Goal: Transaction & Acquisition: Purchase product/service

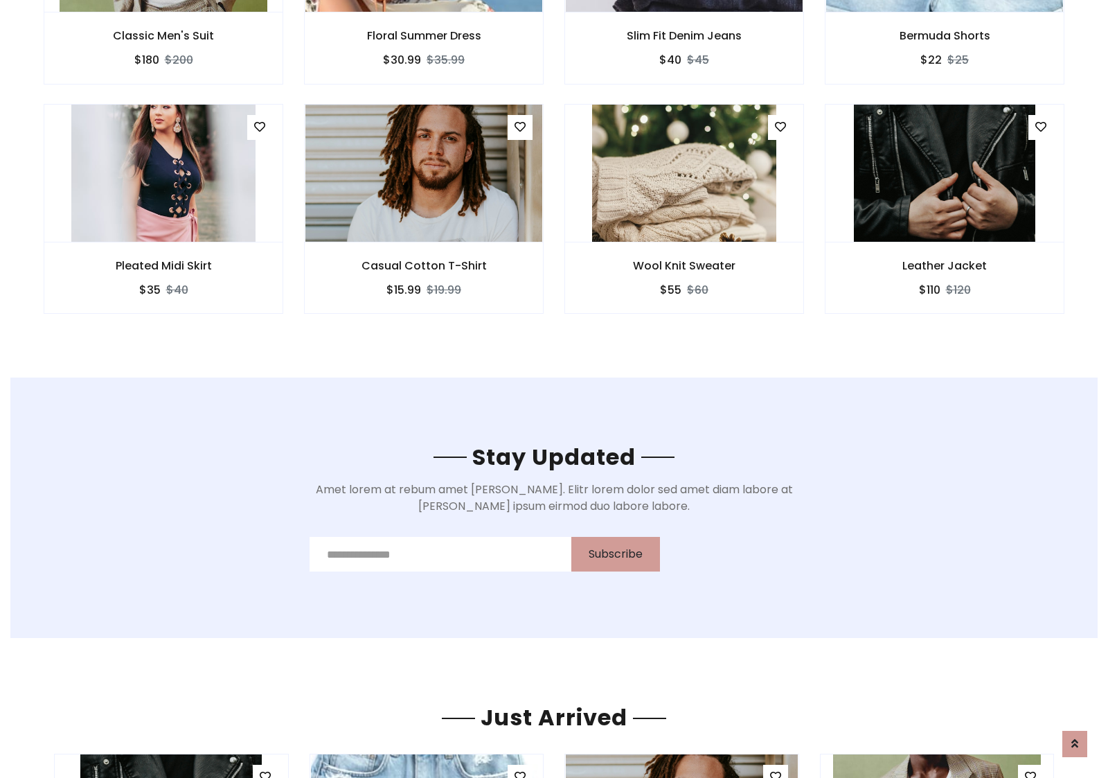
scroll to position [2086, 0]
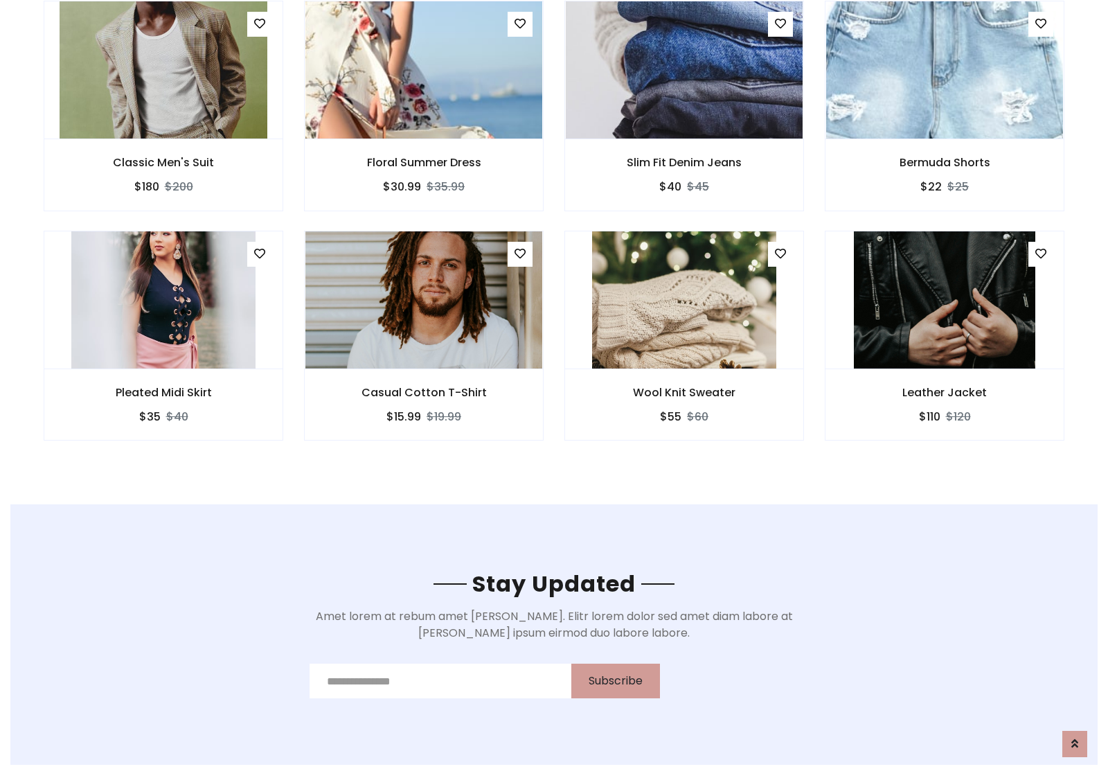
click at [554, 235] on div "Wool Knit Sweater $55 $60" at bounding box center [684, 345] width 260 height 229
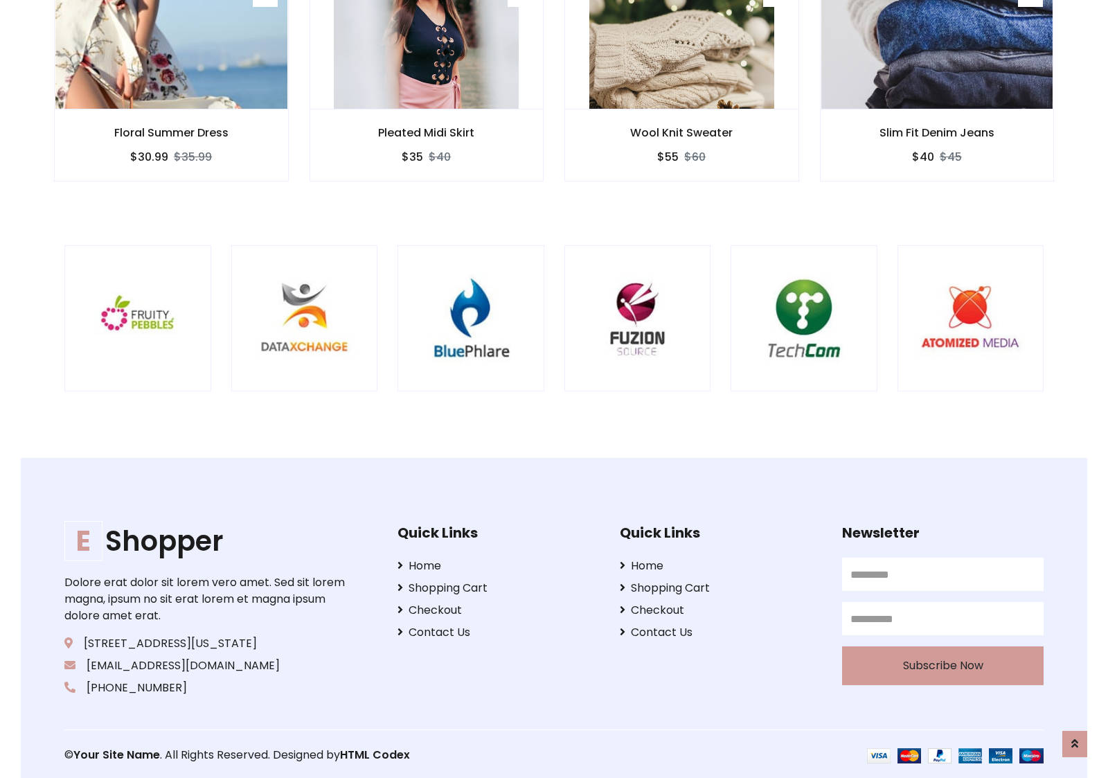
scroll to position [2637, 0]
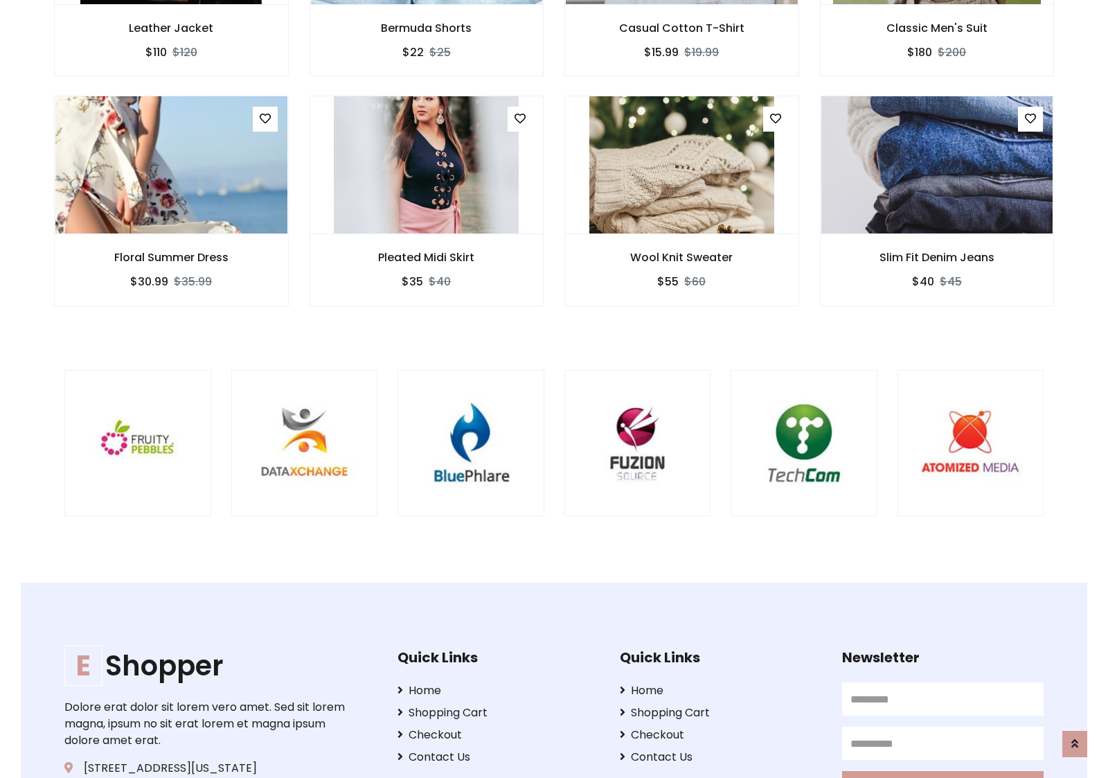
click at [554, 389] on div at bounding box center [731, 443] width 3332 height 147
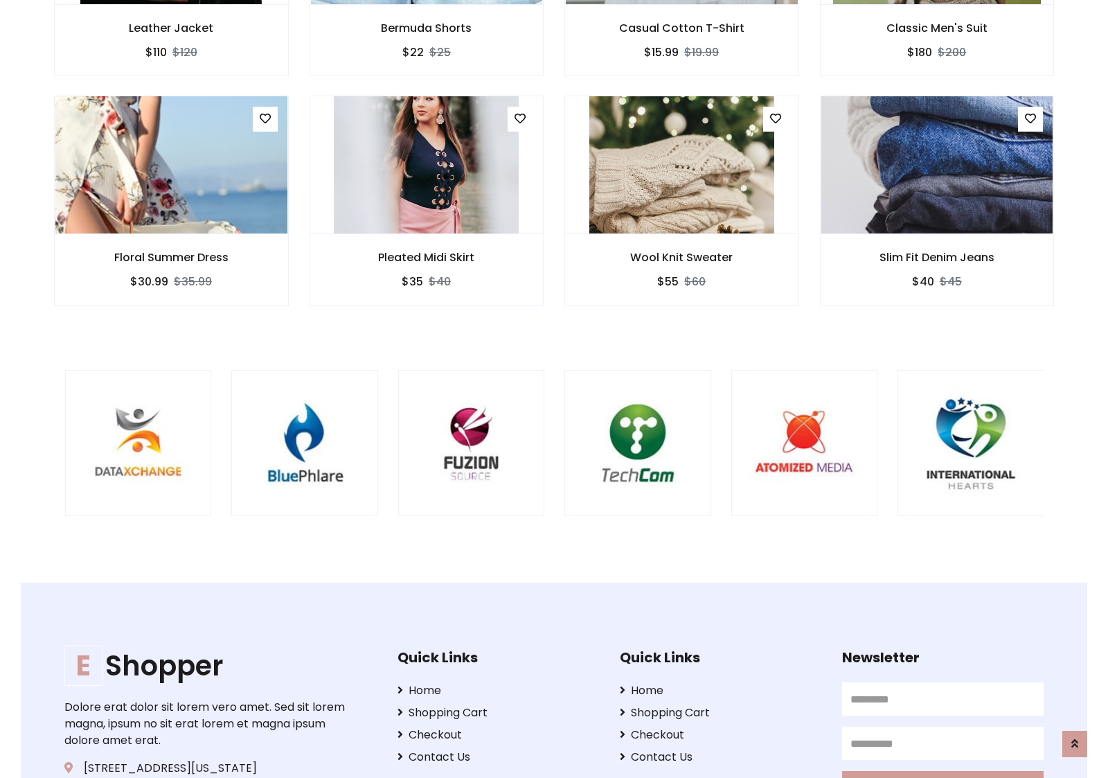
click at [554, 389] on div at bounding box center [565, 443] width 3332 height 147
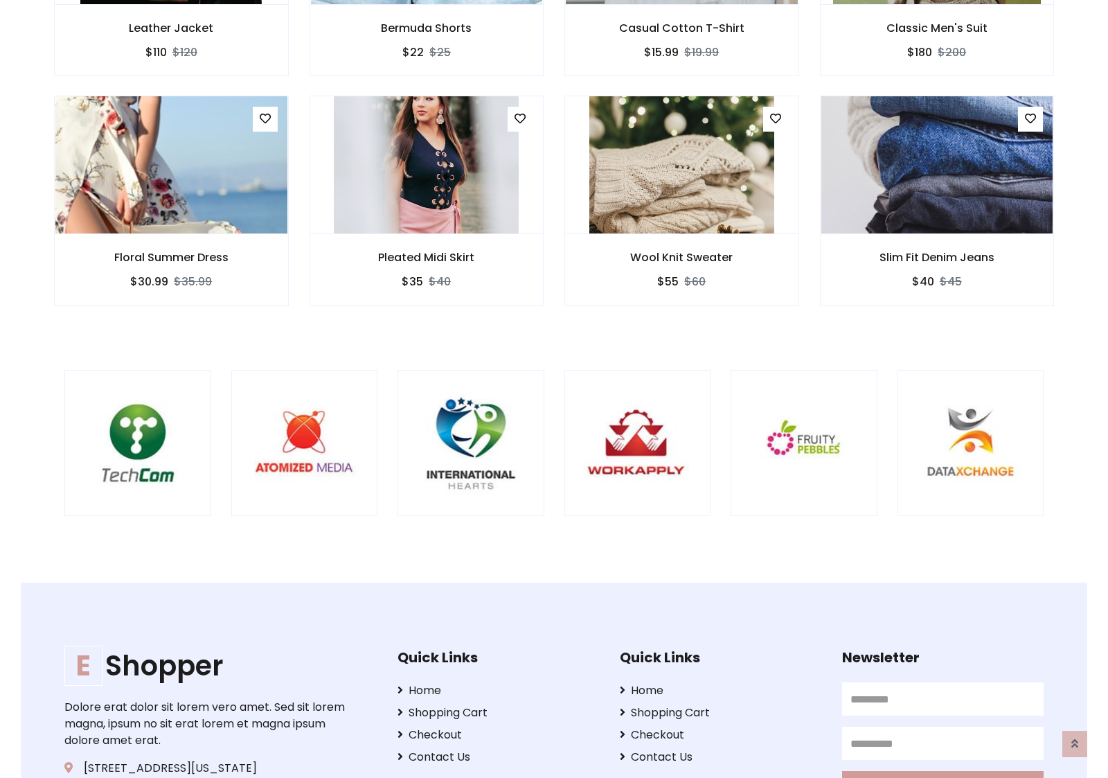
scroll to position [0, 0]
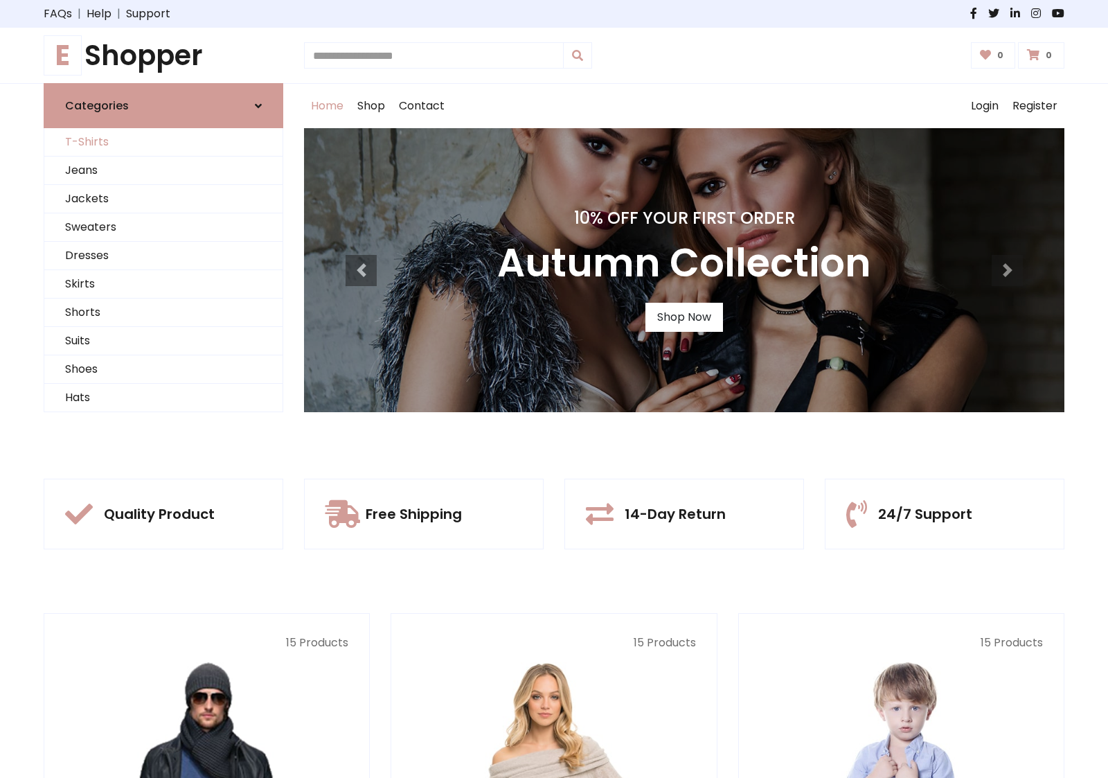
click at [163, 142] on link "T-Shirts" at bounding box center [163, 142] width 238 height 28
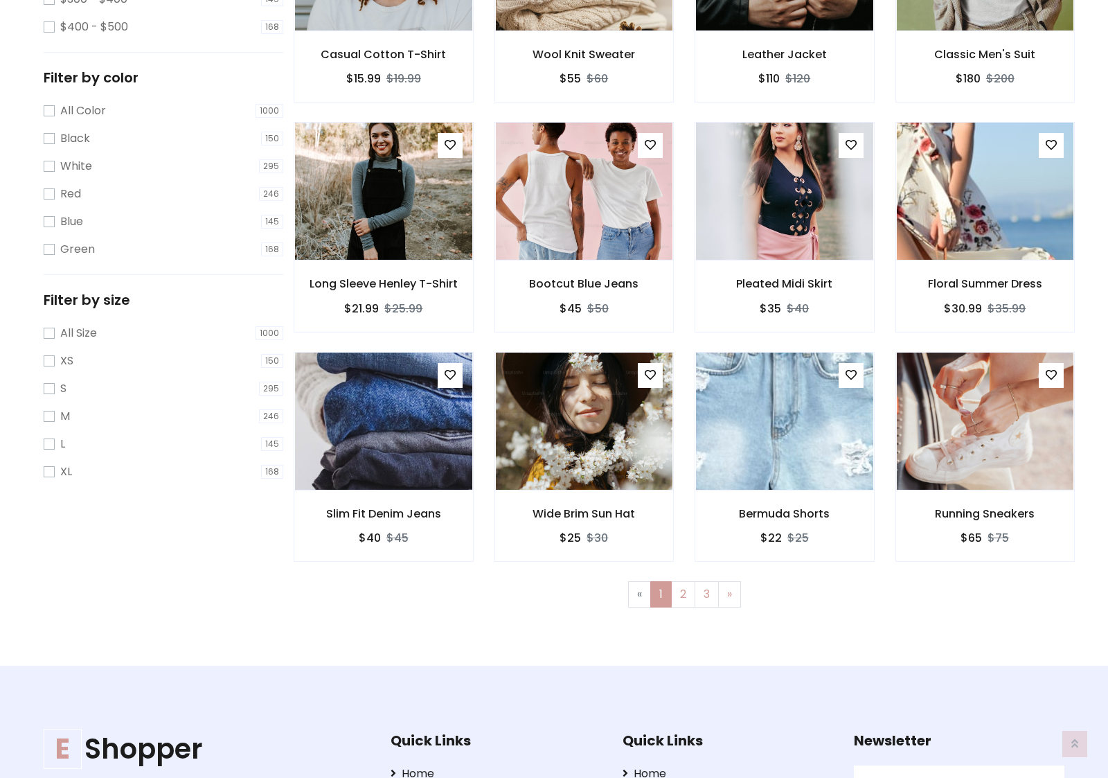
scroll to position [556, 0]
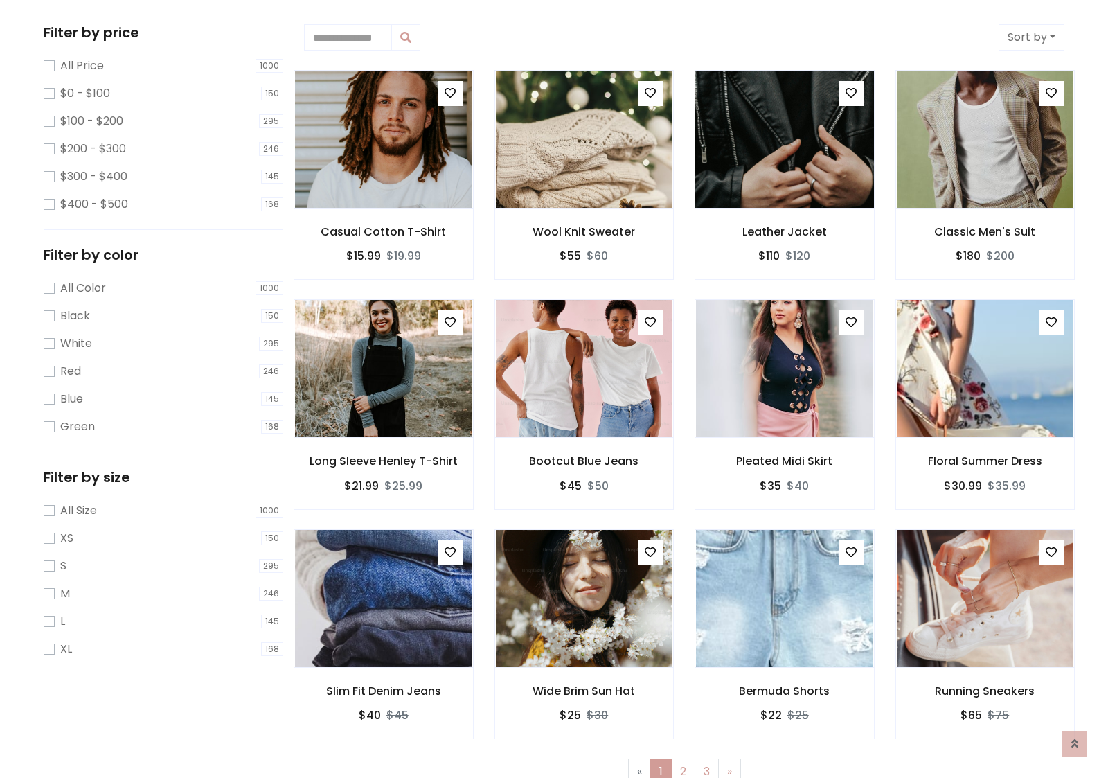
scroll to position [0, 0]
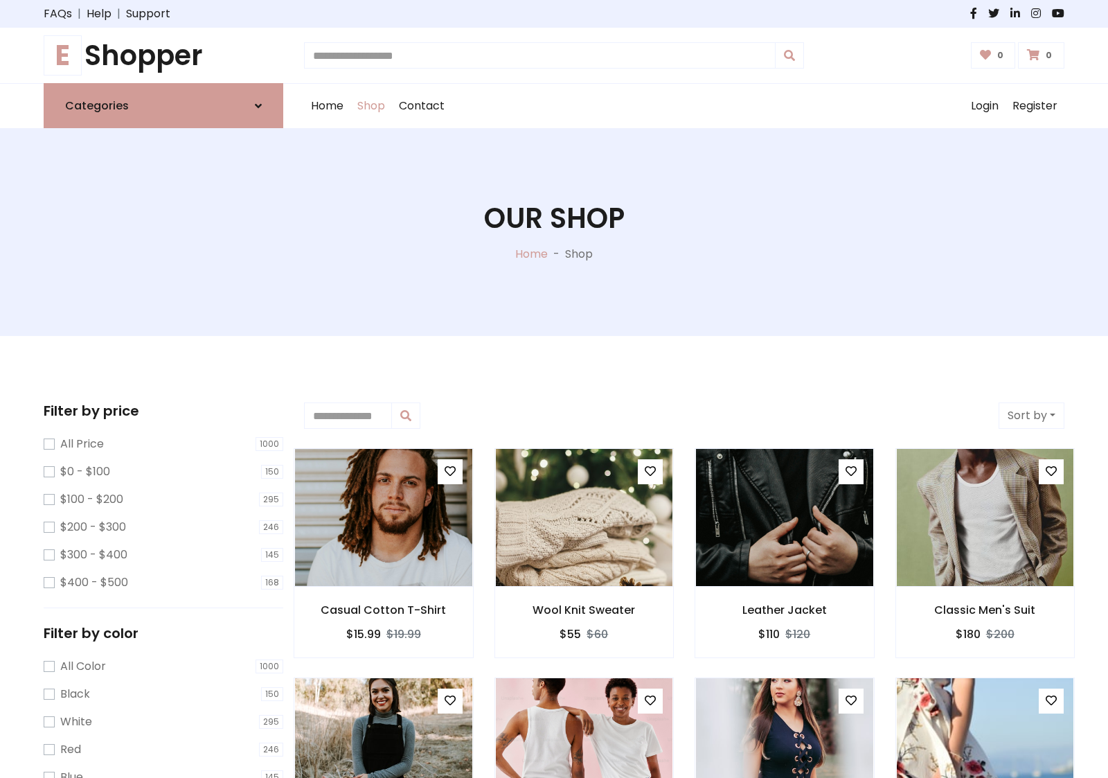
click at [163, 55] on h1 "E Shopper" at bounding box center [164, 55] width 240 height 33
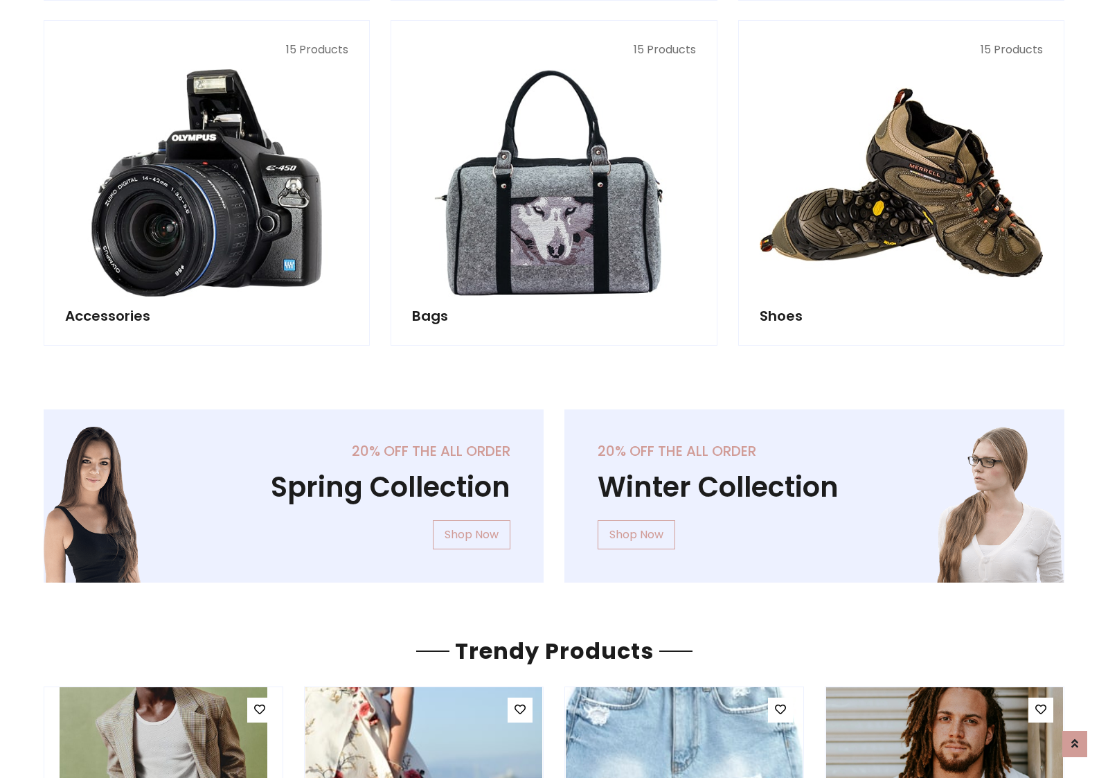
scroll to position [1346, 0]
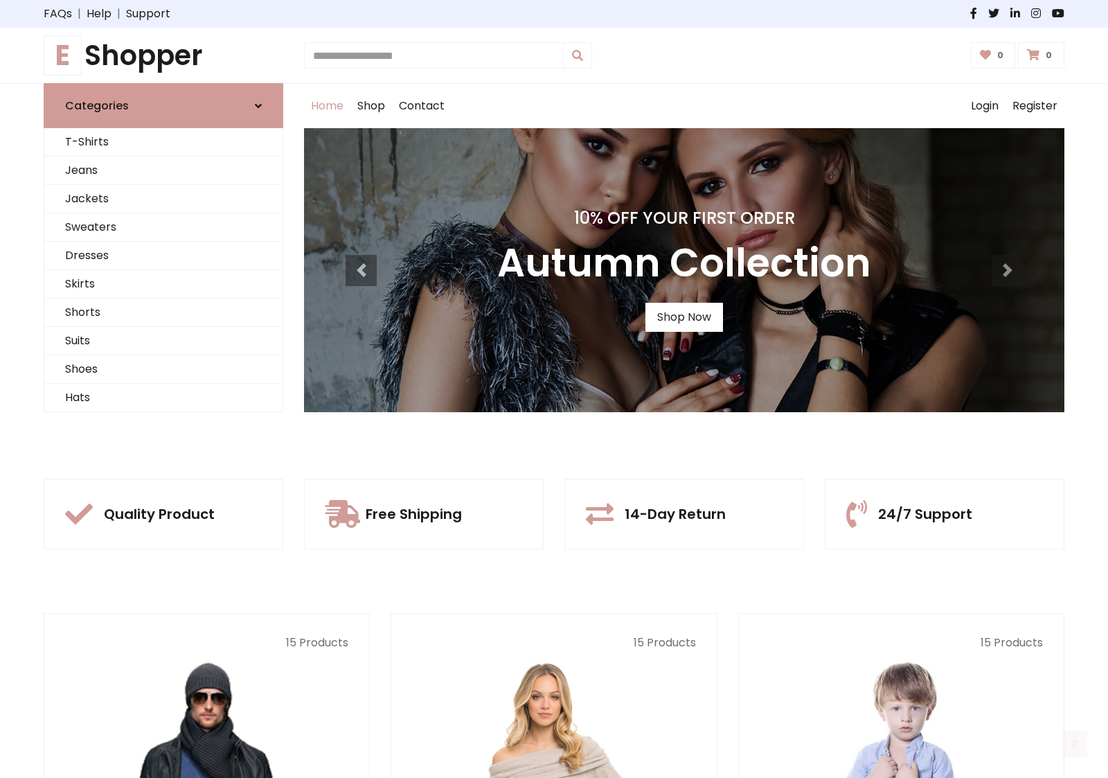
scroll to position [454, 0]
